Goal: Task Accomplishment & Management: Use online tool/utility

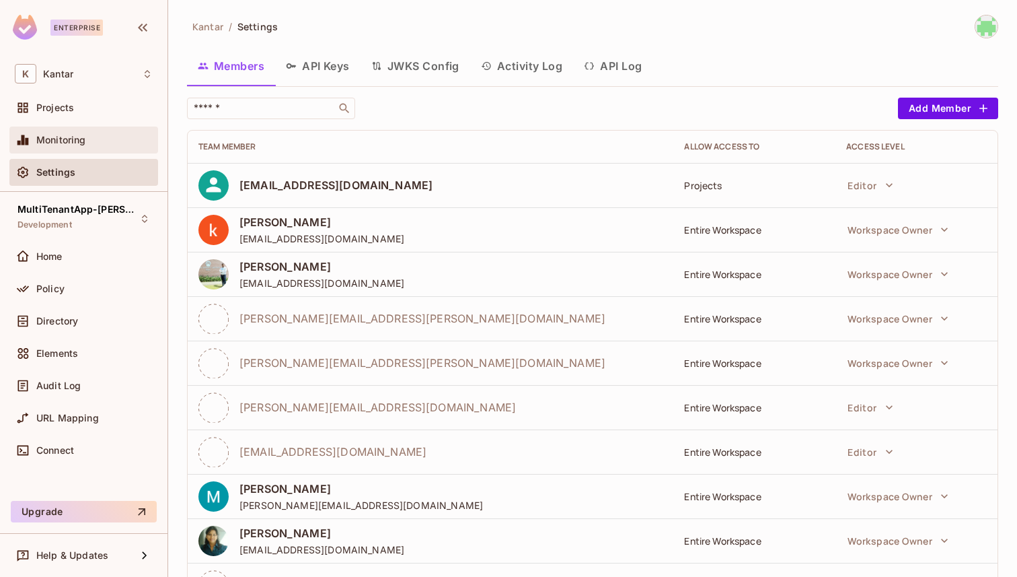
click at [94, 134] on div "Monitoring" at bounding box center [84, 140] width 138 height 16
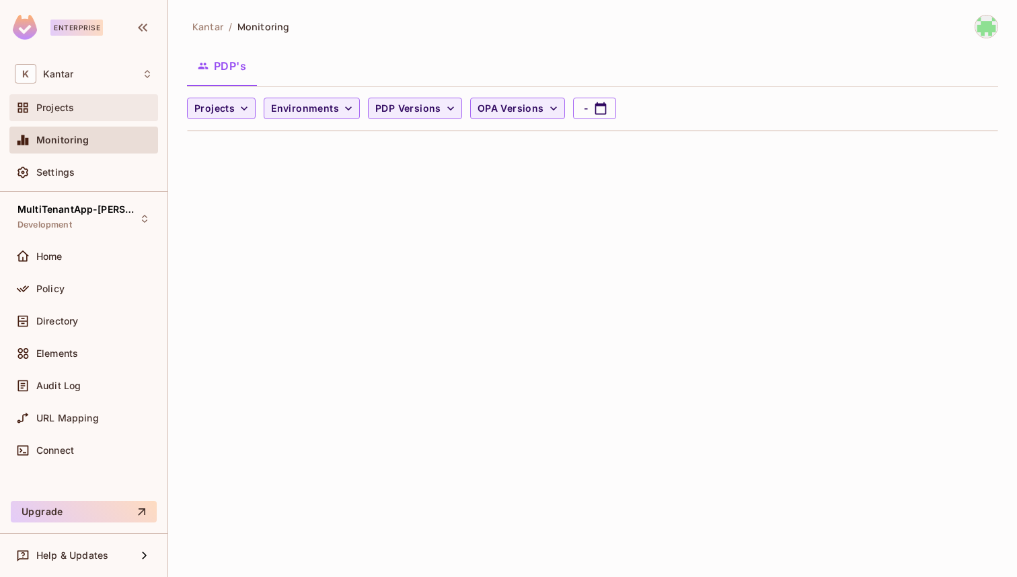
click at [90, 104] on div "Projects" at bounding box center [94, 107] width 116 height 11
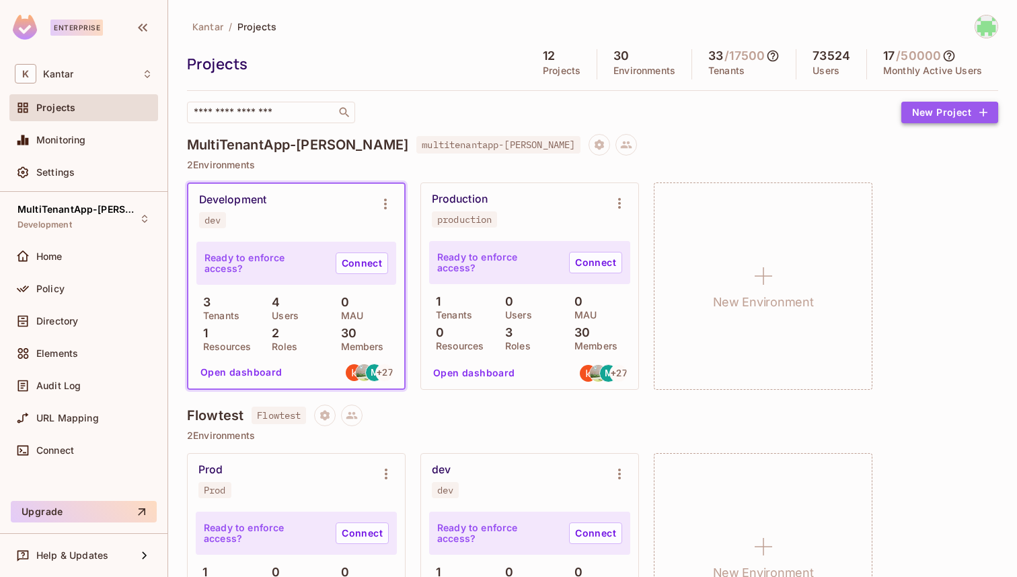
click at [927, 115] on button "New Project" at bounding box center [949, 113] width 97 height 22
